Goal: Transaction & Acquisition: Purchase product/service

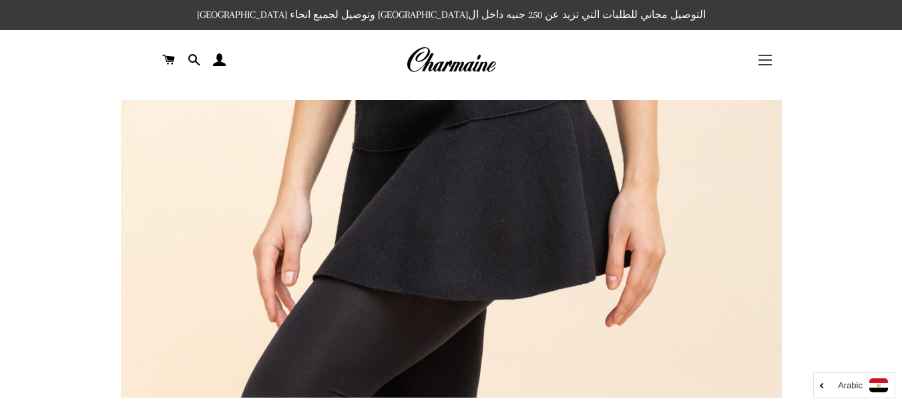
click at [760, 57] on button "التنقل في الموقع" at bounding box center [764, 59] width 33 height 33
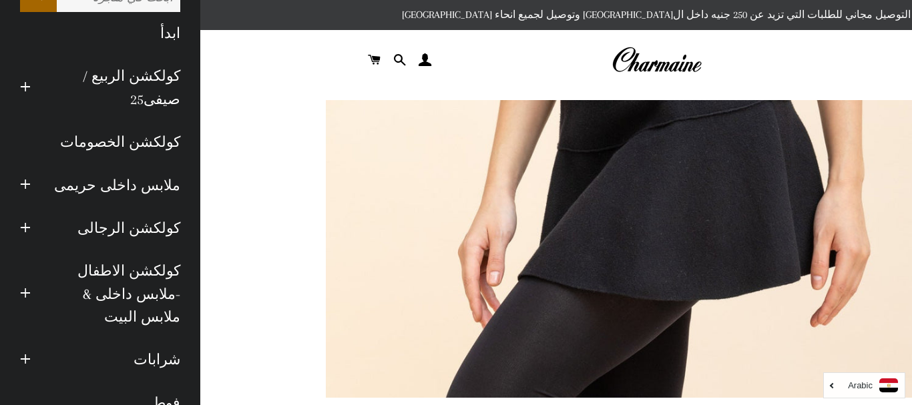
scroll to position [67, 0]
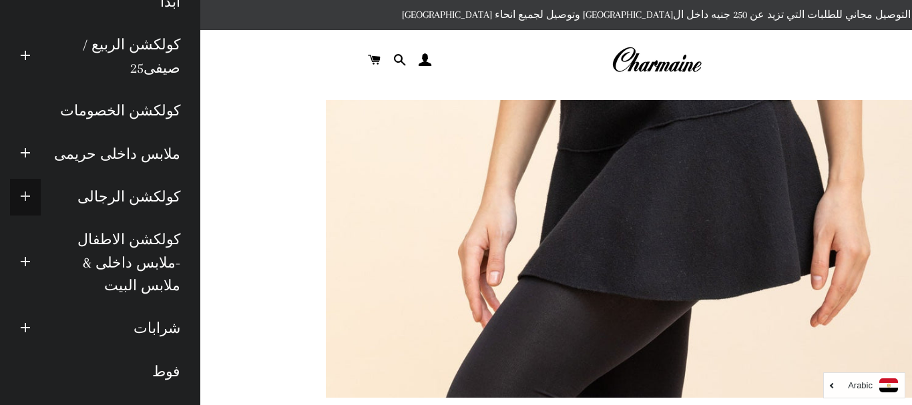
click at [31, 197] on span "button" at bounding box center [25, 197] width 11 height 17
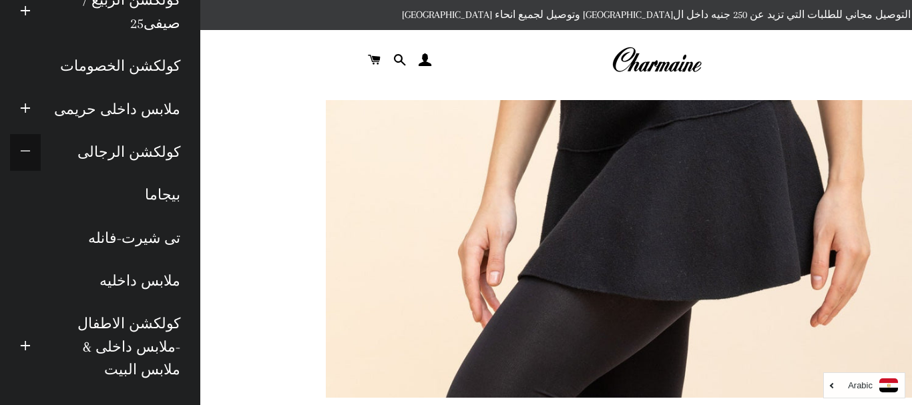
scroll to position [134, 0]
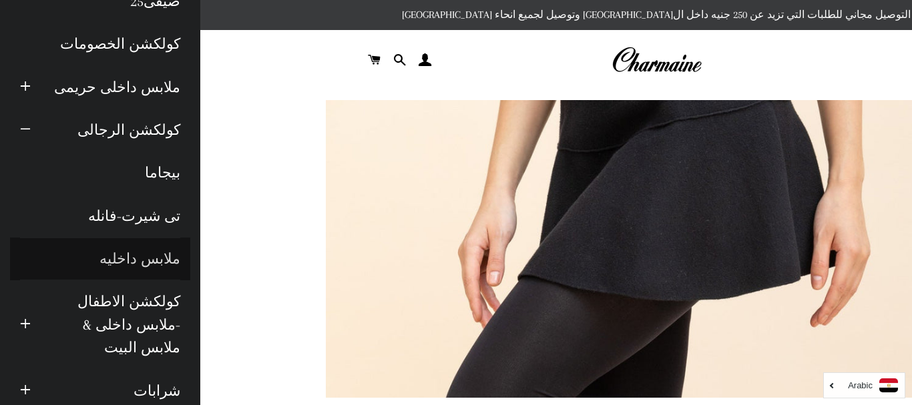
click at [136, 253] on link "ملابس داخليه" at bounding box center [100, 259] width 180 height 43
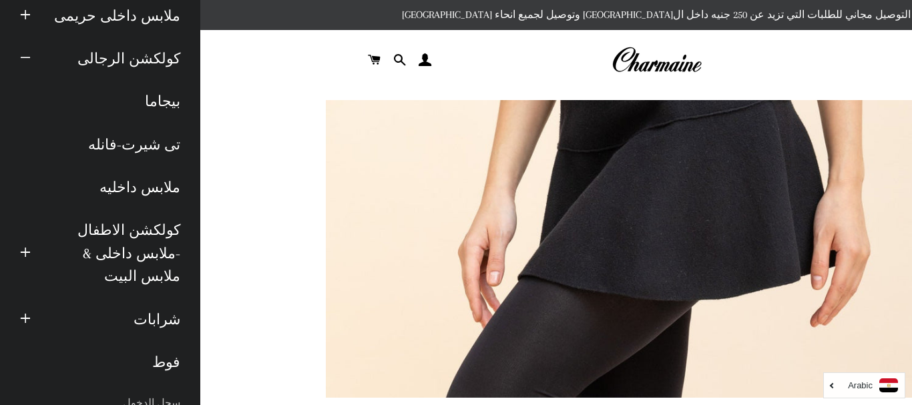
scroll to position [324, 0]
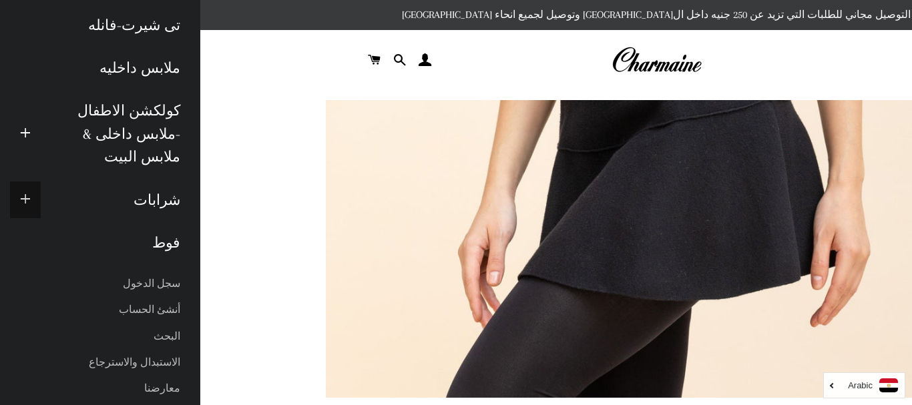
click at [31, 192] on span "button" at bounding box center [25, 200] width 11 height 17
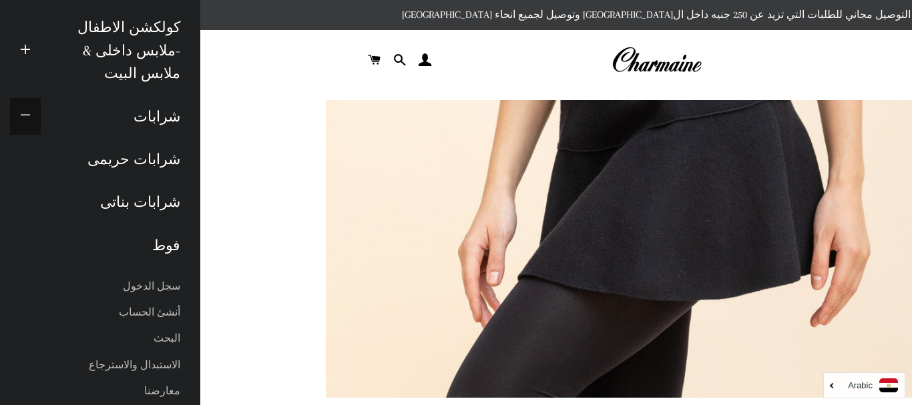
scroll to position [411, 0]
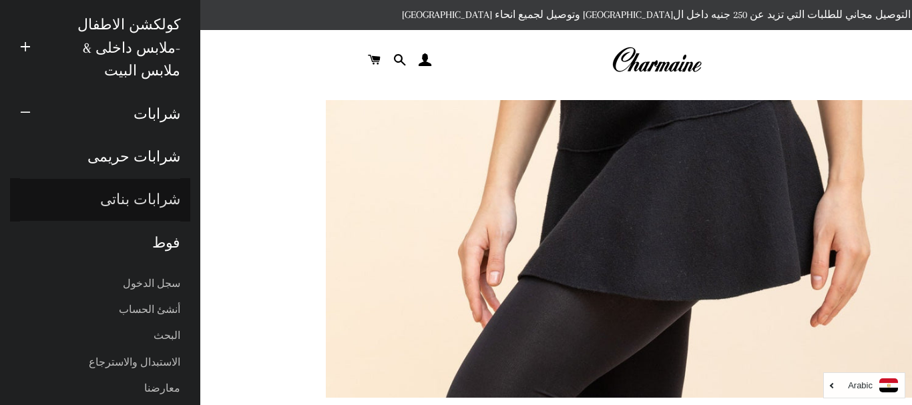
click at [157, 178] on link "شرابات بناتى" at bounding box center [100, 199] width 180 height 43
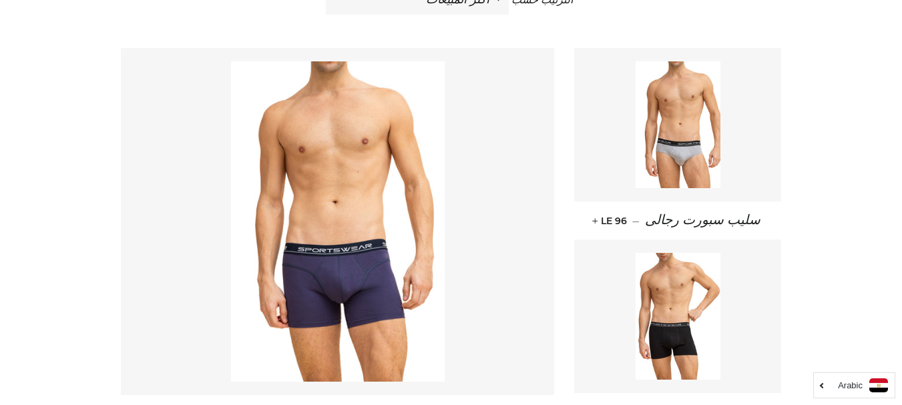
scroll to position [267, 0]
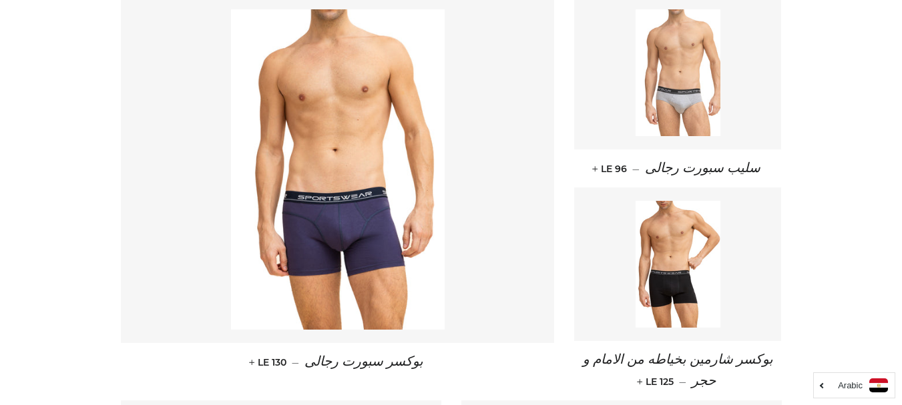
click at [689, 90] on img at bounding box center [678, 72] width 85 height 127
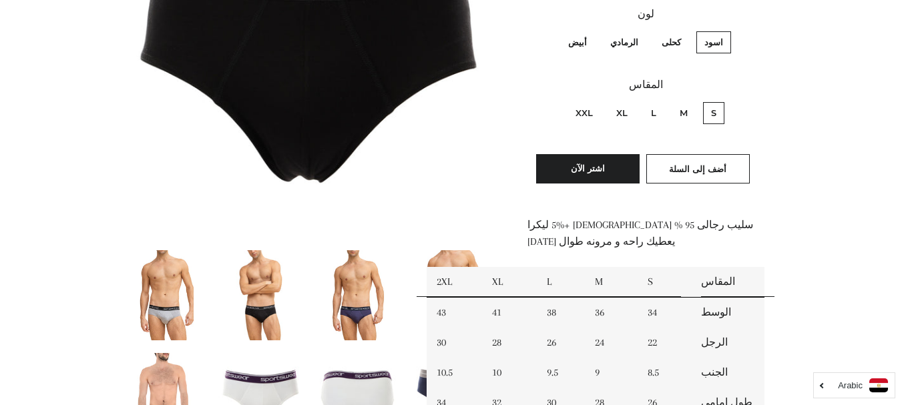
scroll to position [334, 0]
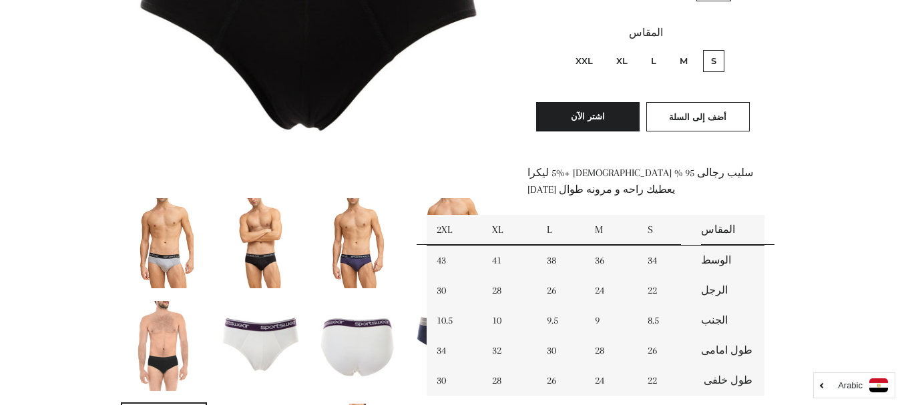
click at [628, 58] on label "XL" at bounding box center [621, 61] width 27 height 22
click at [631, 49] on input "XL" at bounding box center [631, 48] width 1 height 1
radio input "true"
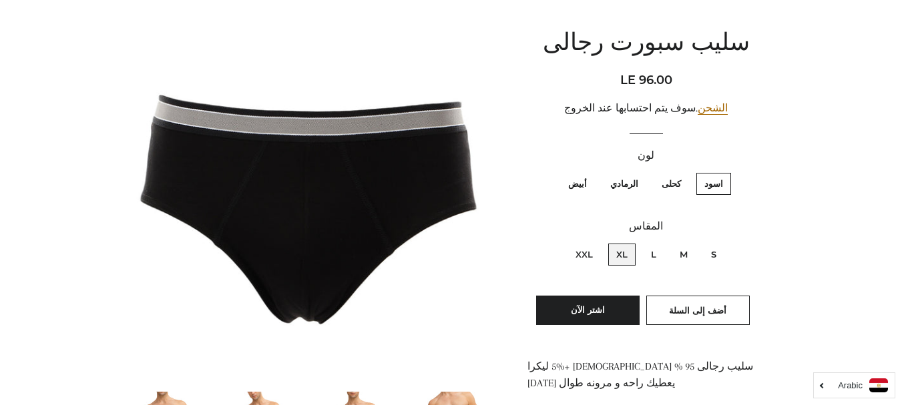
scroll to position [134, 0]
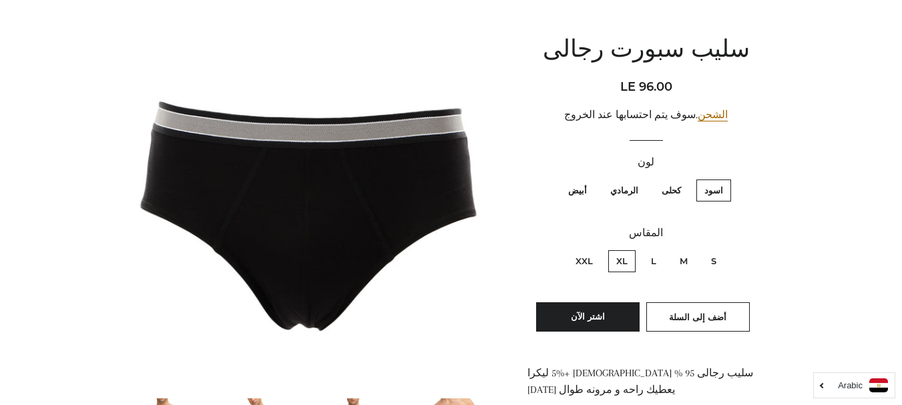
click at [578, 190] on label "أبيض" at bounding box center [577, 191] width 35 height 22
click at [590, 178] on input "أبيض" at bounding box center [590, 178] width 1 height 1
radio input "true"
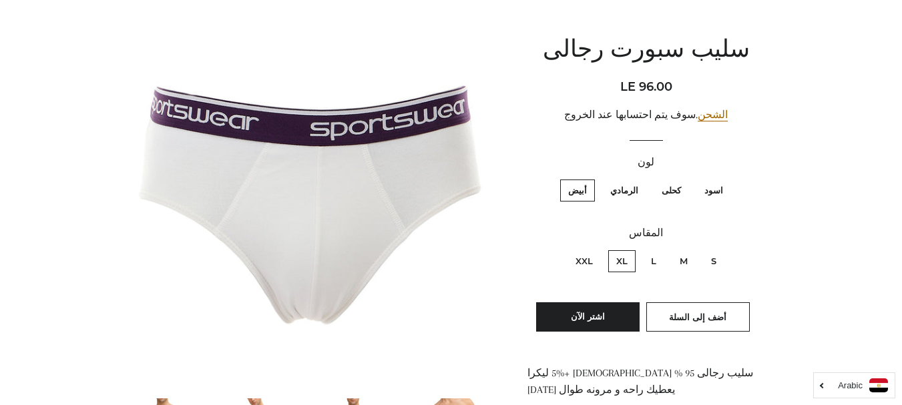
click at [630, 192] on label "الرمادي" at bounding box center [624, 191] width 44 height 22
click at [642, 178] on input "الرمادي" at bounding box center [642, 178] width 1 height 1
radio input "true"
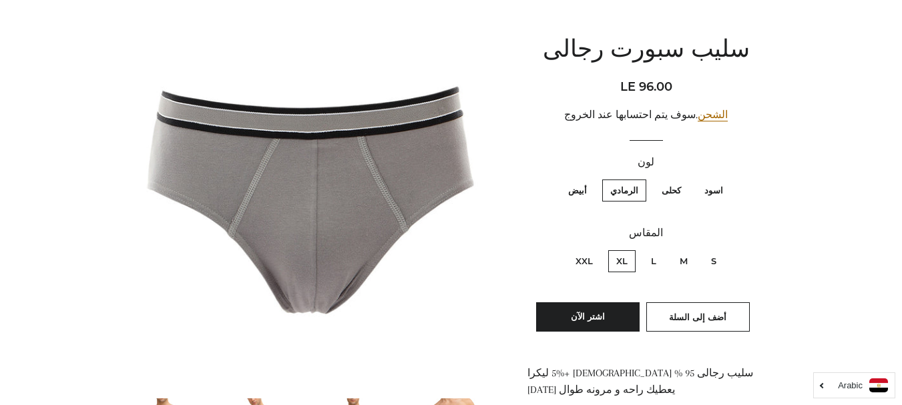
click at [711, 194] on label "اسود" at bounding box center [713, 191] width 35 height 22
click at [726, 178] on input "اسود" at bounding box center [726, 178] width 1 height 1
radio input "true"
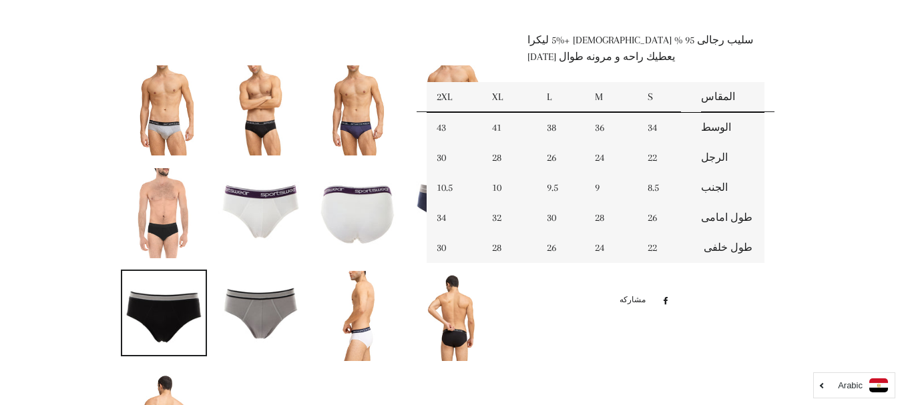
scroll to position [467, 0]
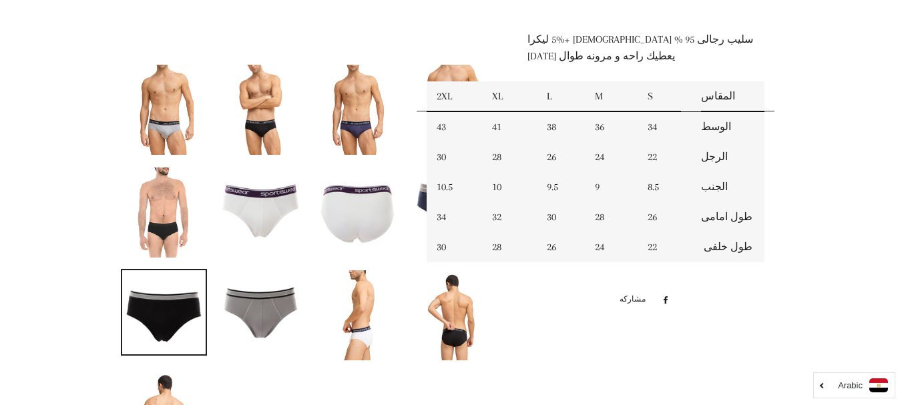
click at [270, 126] on img at bounding box center [260, 110] width 72 height 90
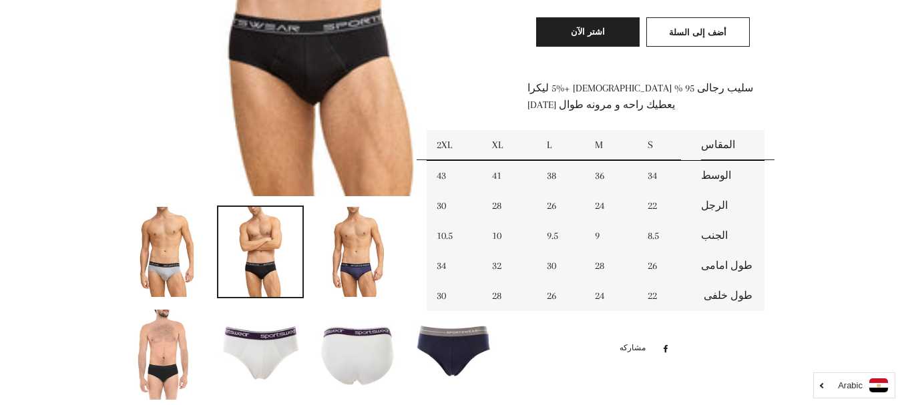
scroll to position [369, 0]
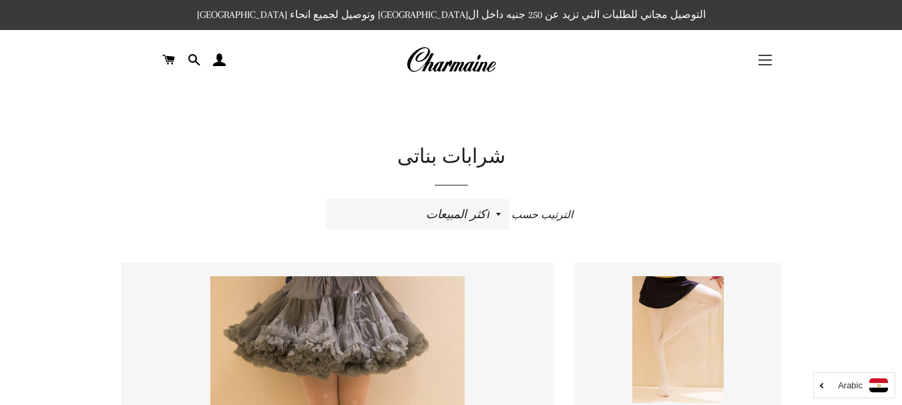
click at [764, 63] on button "التنقل في الموقع" at bounding box center [764, 59] width 33 height 33
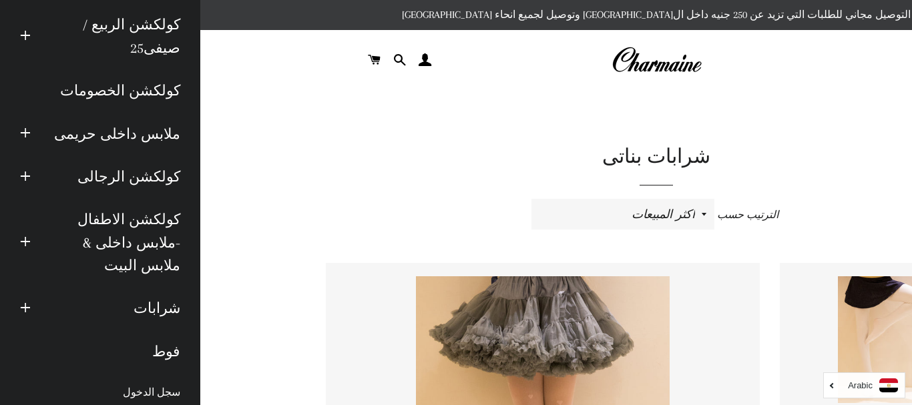
scroll to position [196, 0]
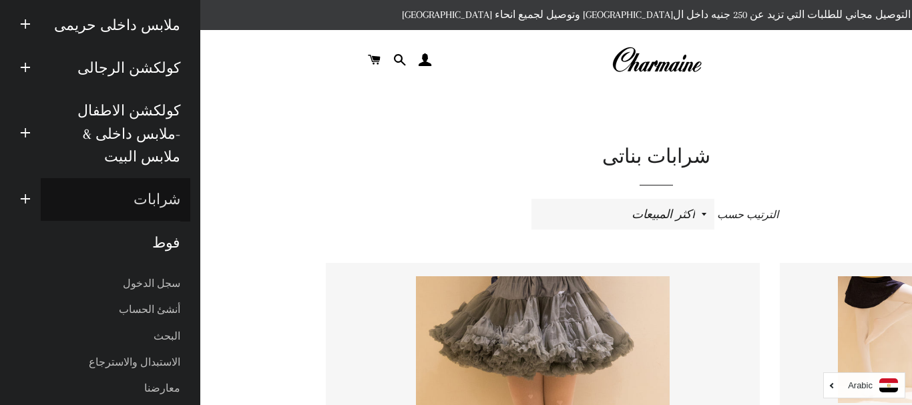
click at [162, 178] on link "شرابات" at bounding box center [116, 199] width 150 height 43
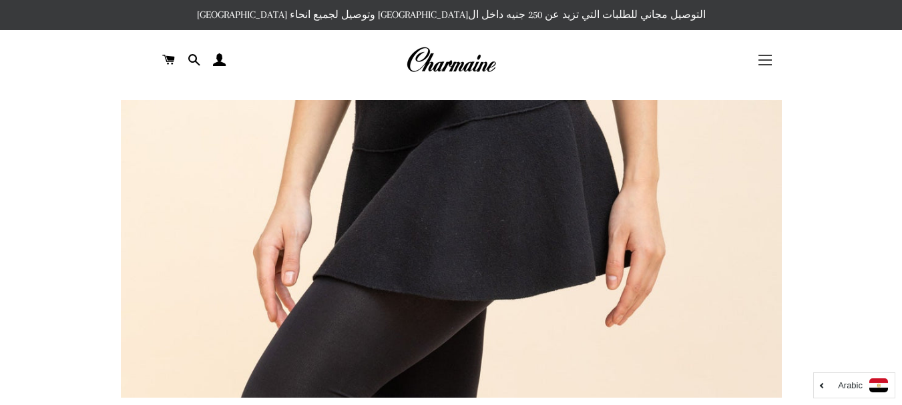
click at [759, 63] on button "التنقل في الموقع" at bounding box center [764, 59] width 33 height 33
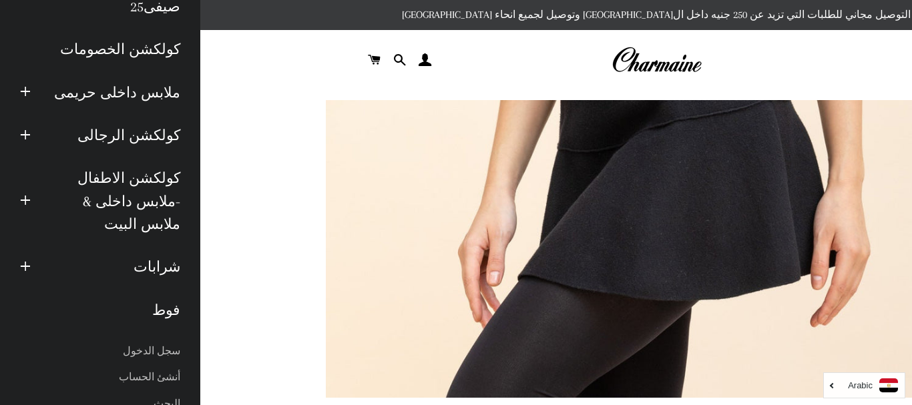
scroll to position [134, 0]
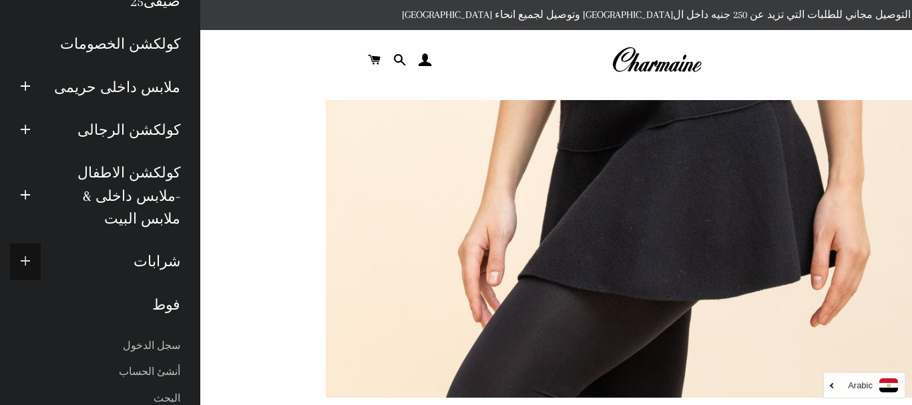
click at [29, 244] on button "توسيع القائمة الفرعية شرابات طي القائمة الفرعية شرابات" at bounding box center [25, 262] width 31 height 37
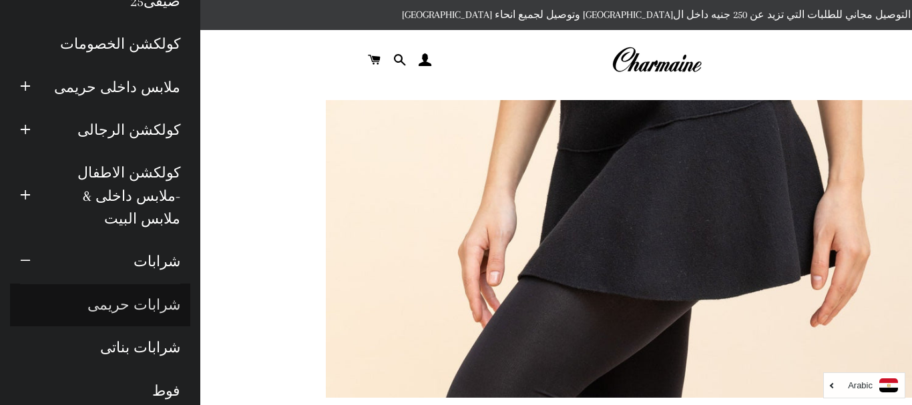
click at [121, 284] on link "شرابات حريمى" at bounding box center [100, 305] width 180 height 43
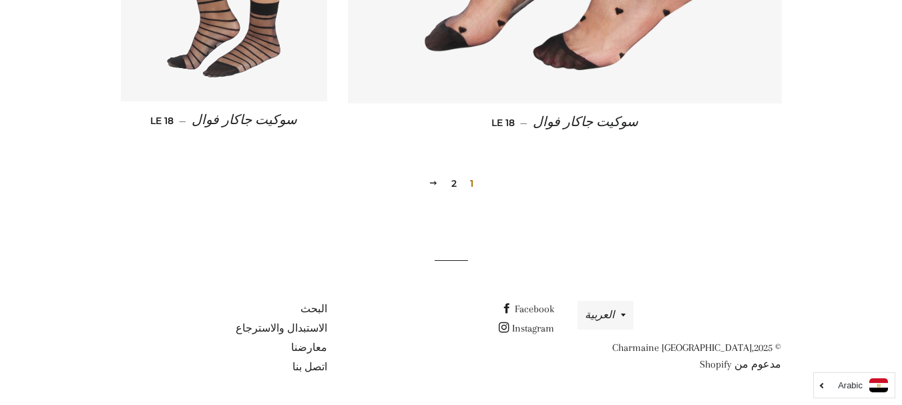
scroll to position [1664, 0]
click at [454, 183] on link "2" at bounding box center [454, 183] width 16 height 20
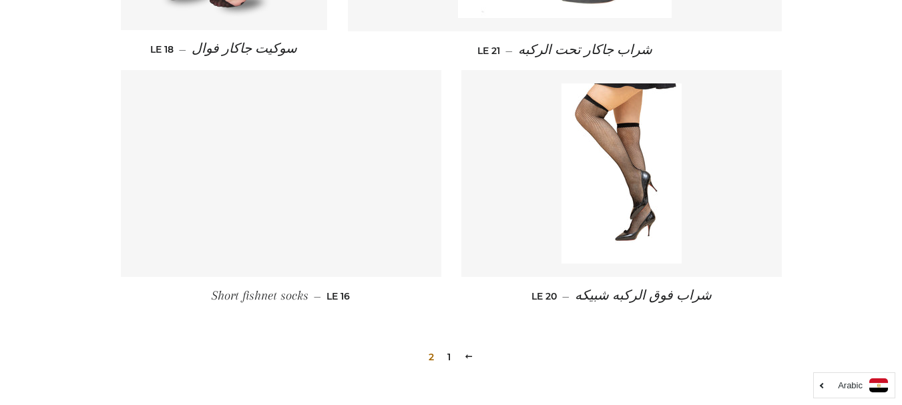
scroll to position [1001, 0]
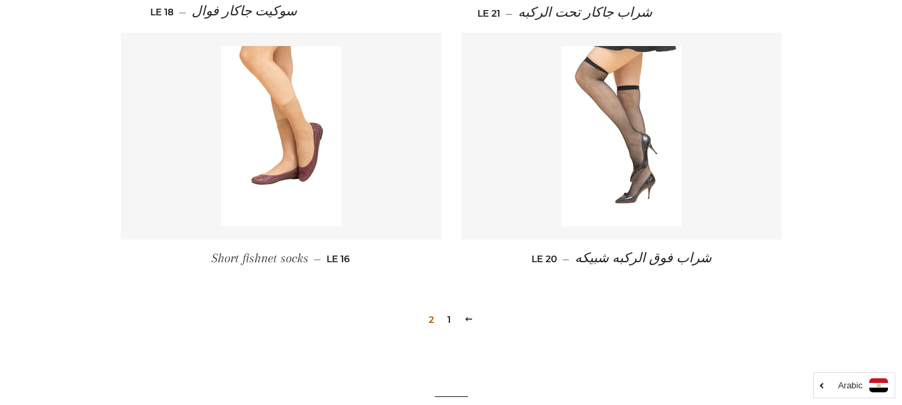
click at [622, 127] on img at bounding box center [621, 136] width 120 height 180
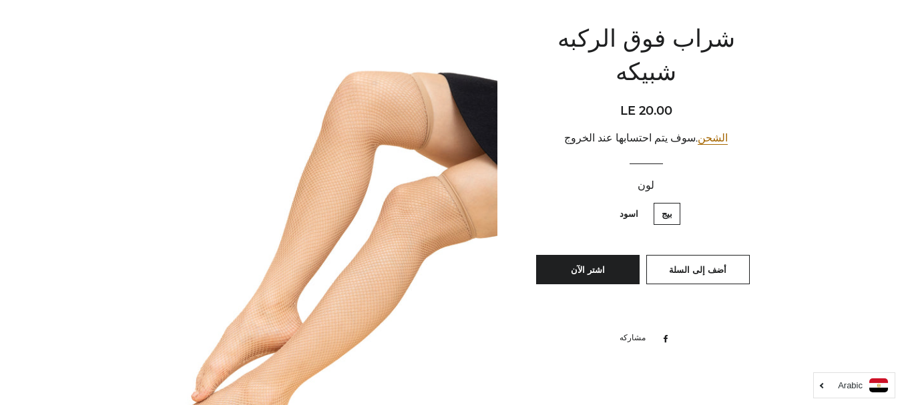
scroll to position [200, 0]
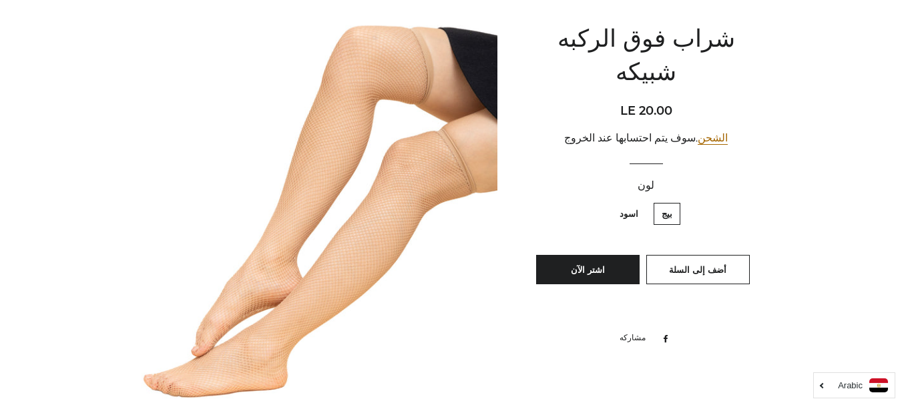
click at [636, 203] on label "اسود" at bounding box center [629, 214] width 35 height 22
click at [642, 201] on input "اسود" at bounding box center [642, 201] width 1 height 1
radio input "true"
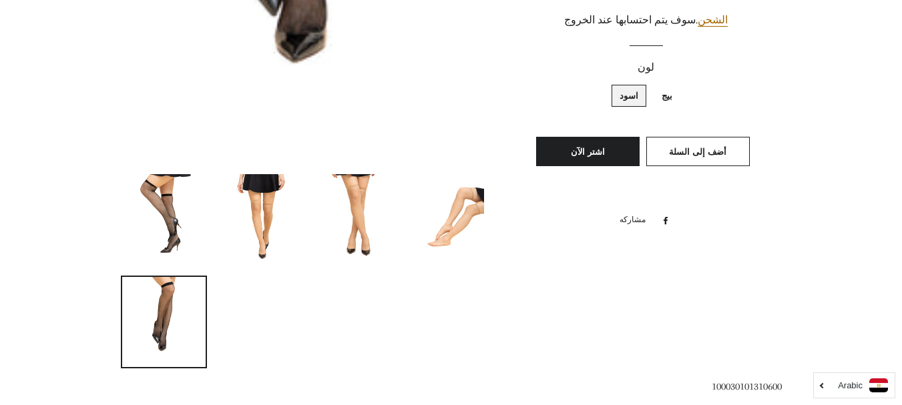
scroll to position [534, 0]
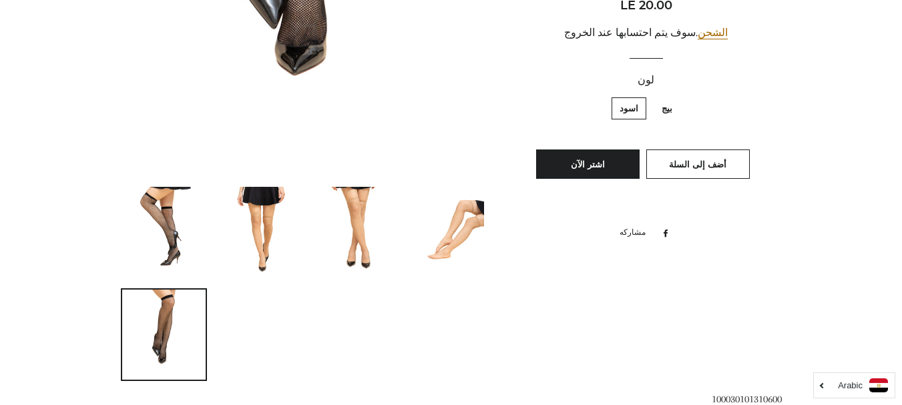
click at [170, 225] on img at bounding box center [164, 232] width 60 height 90
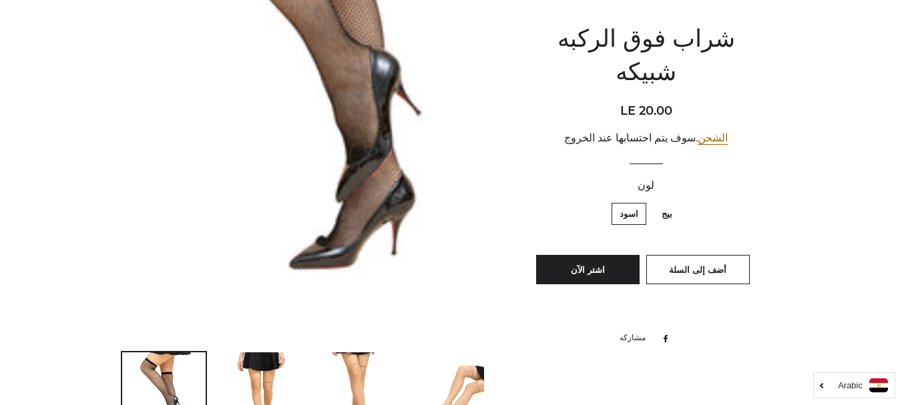
scroll to position [334, 0]
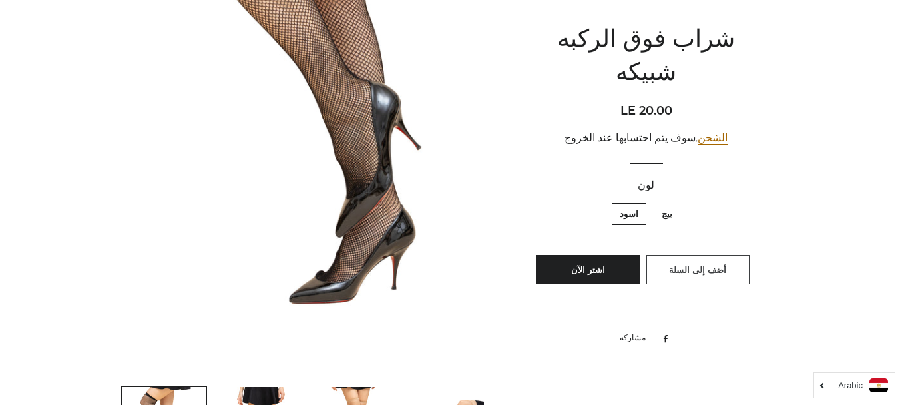
click at [682, 264] on span "أضف إلى السلة" at bounding box center [697, 269] width 57 height 11
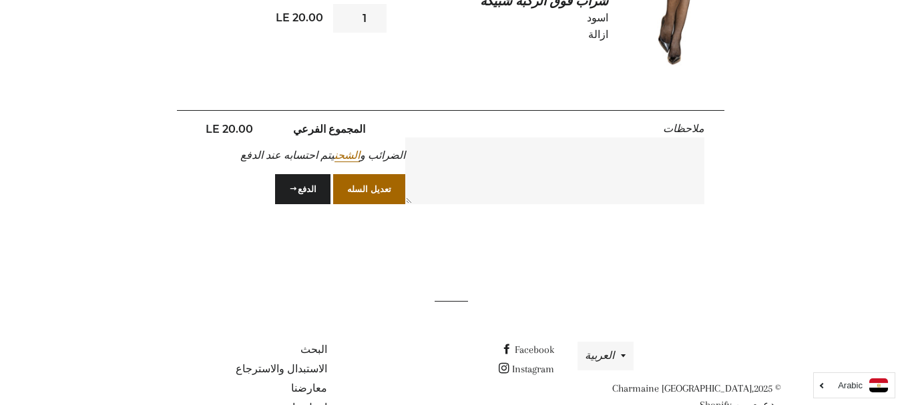
scroll to position [375, 0]
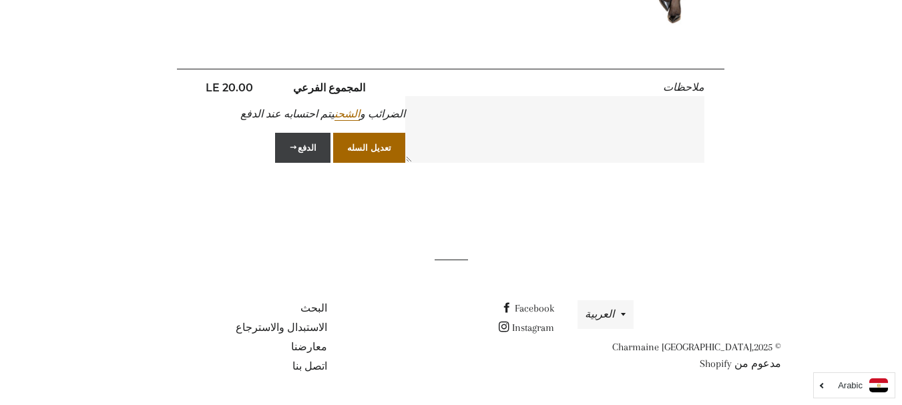
click at [300, 146] on button "الدفع" at bounding box center [302, 147] width 55 height 29
